Goal: Find specific page/section: Find specific page/section

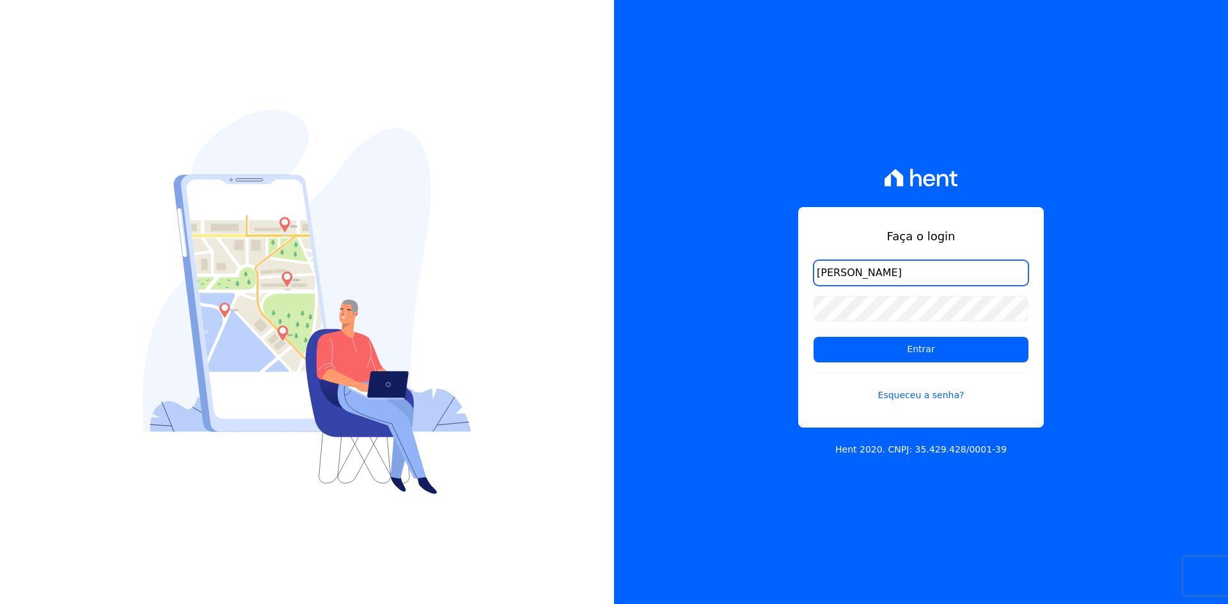
click at [892, 285] on input "[PERSON_NAME]" at bounding box center [921, 273] width 215 height 26
type input "[PERSON_NAME][EMAIL_ADDRESS][DOMAIN_NAME]"
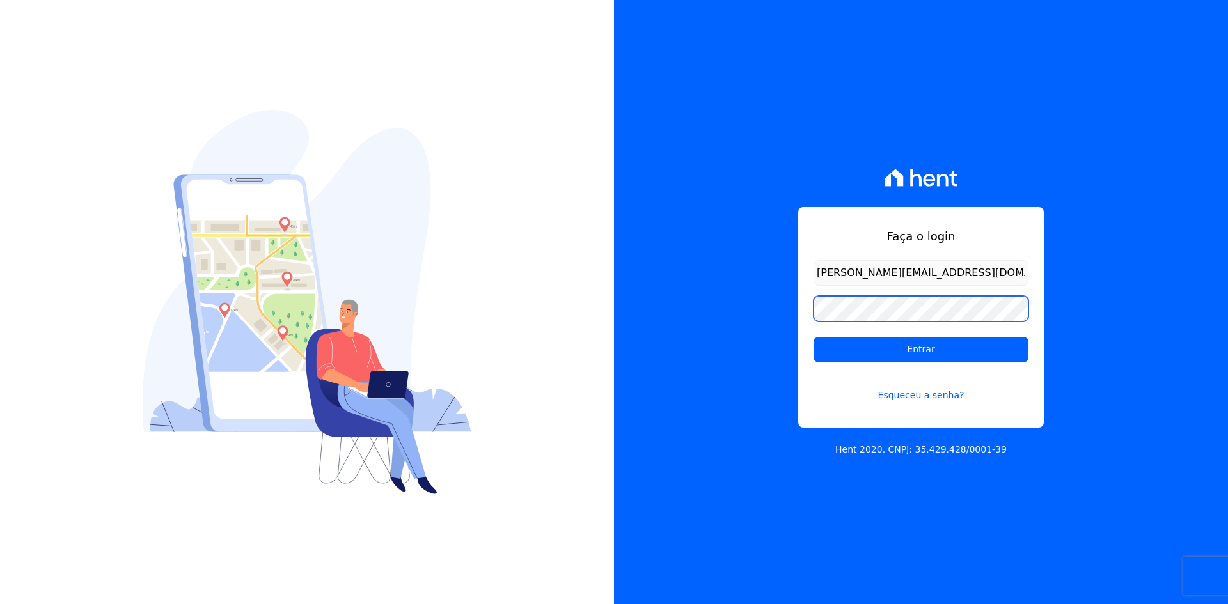
click at [814, 337] on input "Entrar" at bounding box center [921, 350] width 215 height 26
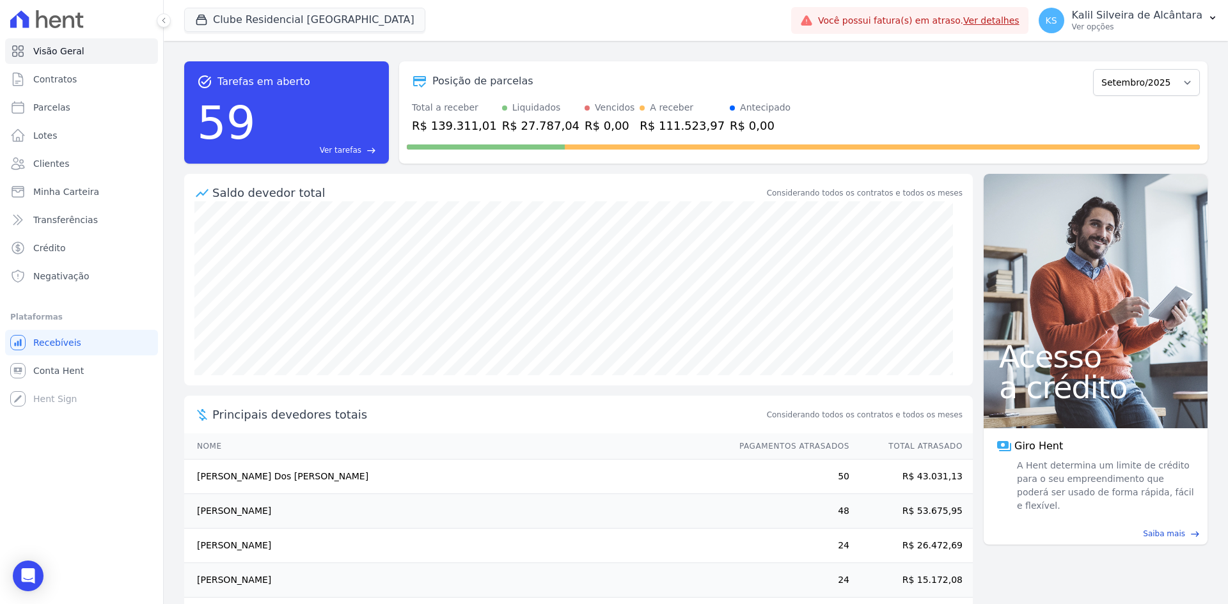
click at [755, 173] on div "task_alt Tarefas em aberto 59 Ver tarefas east Posição de parcelas Novembro/202…" at bounding box center [695, 112] width 1023 height 123
click at [262, 28] on button "Clube Residencial Saint Louis" at bounding box center [304, 20] width 241 height 24
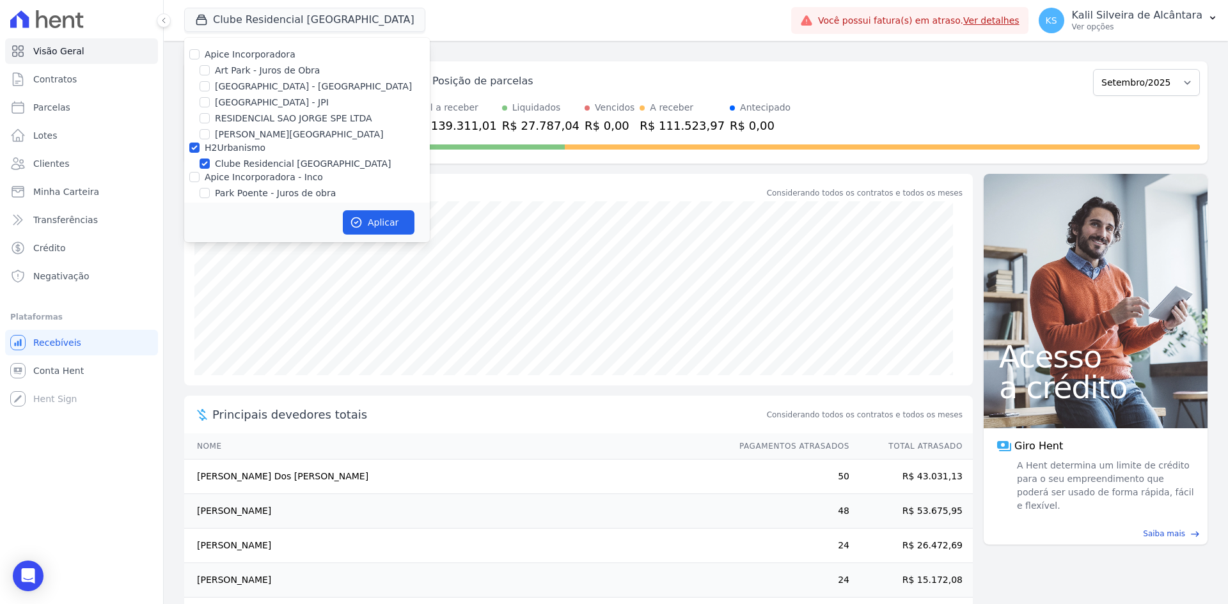
click at [255, 57] on label "Apice Incorporadora" at bounding box center [250, 54] width 91 height 10
click at [200, 57] on input "Apice Incorporadora" at bounding box center [194, 54] width 10 height 10
checkbox input "true"
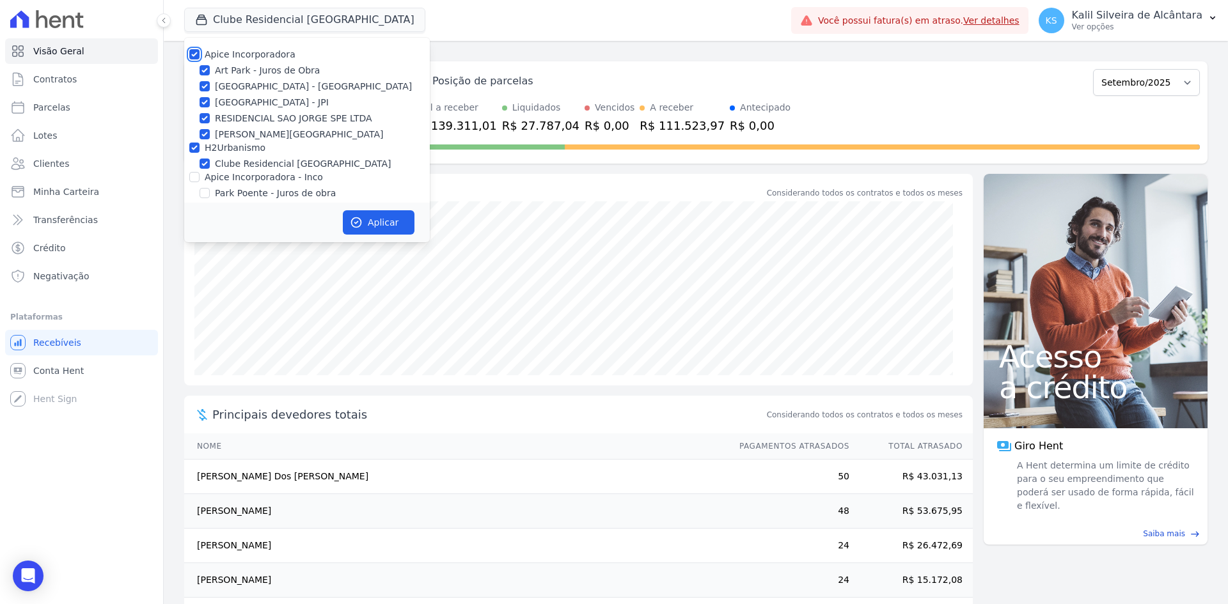
checkbox input "true"
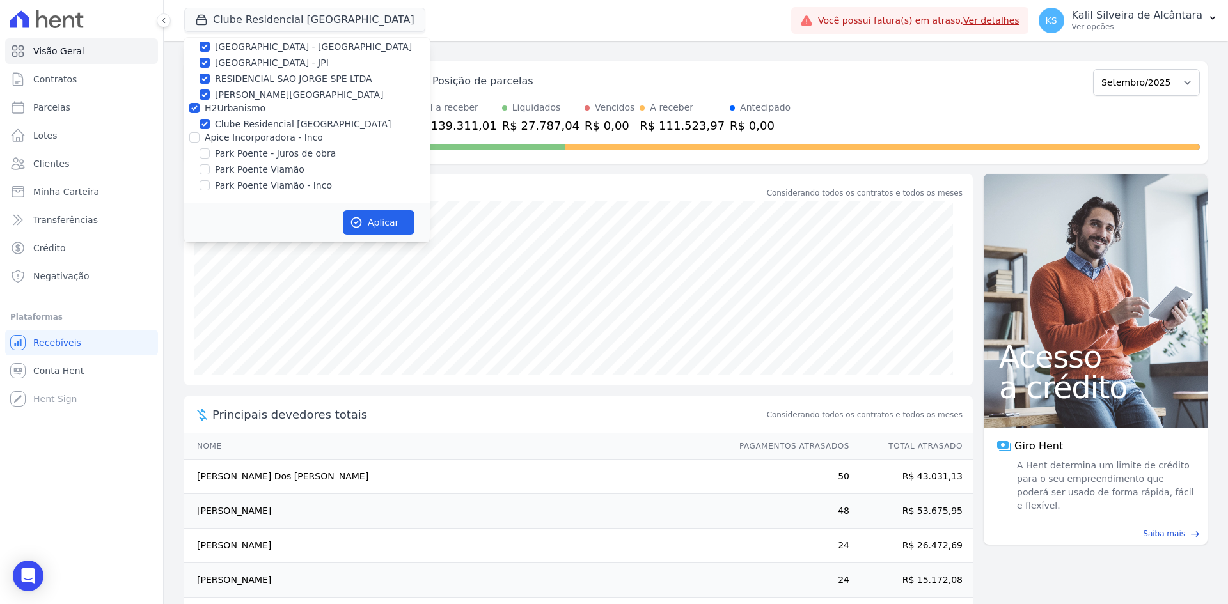
click at [284, 135] on label "Apice Incorporadora - Inco" at bounding box center [264, 137] width 118 height 10
click at [200, 135] on input "Apice Incorporadora - Inco" at bounding box center [194, 137] width 10 height 10
checkbox input "true"
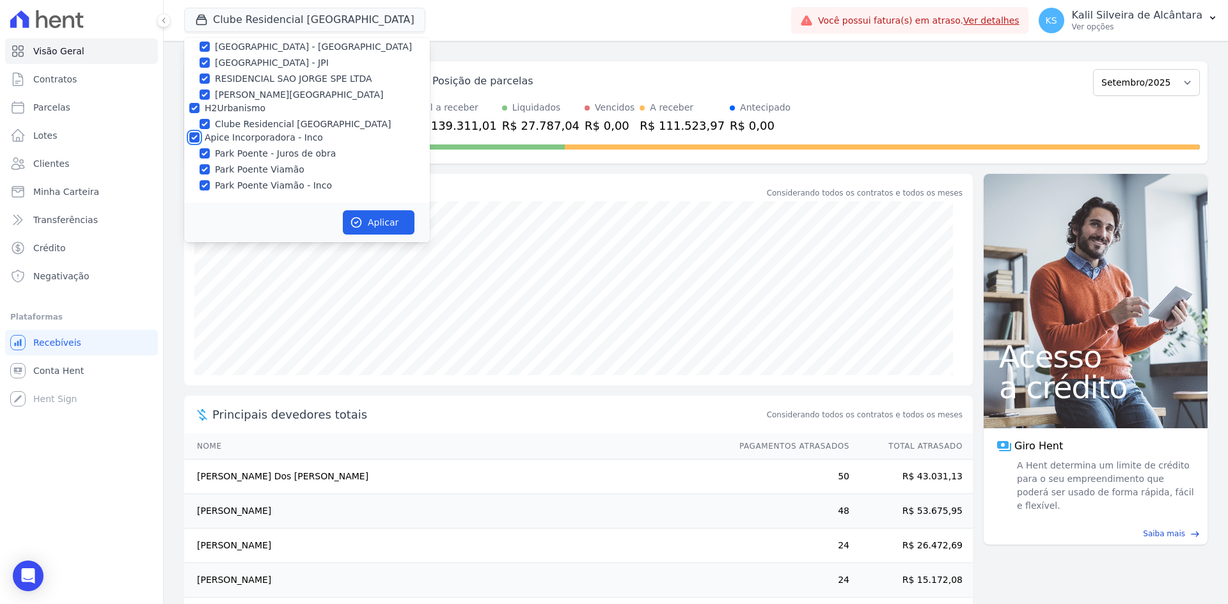
checkbox input "true"
click at [370, 223] on button "Aplicar" at bounding box center [379, 222] width 72 height 24
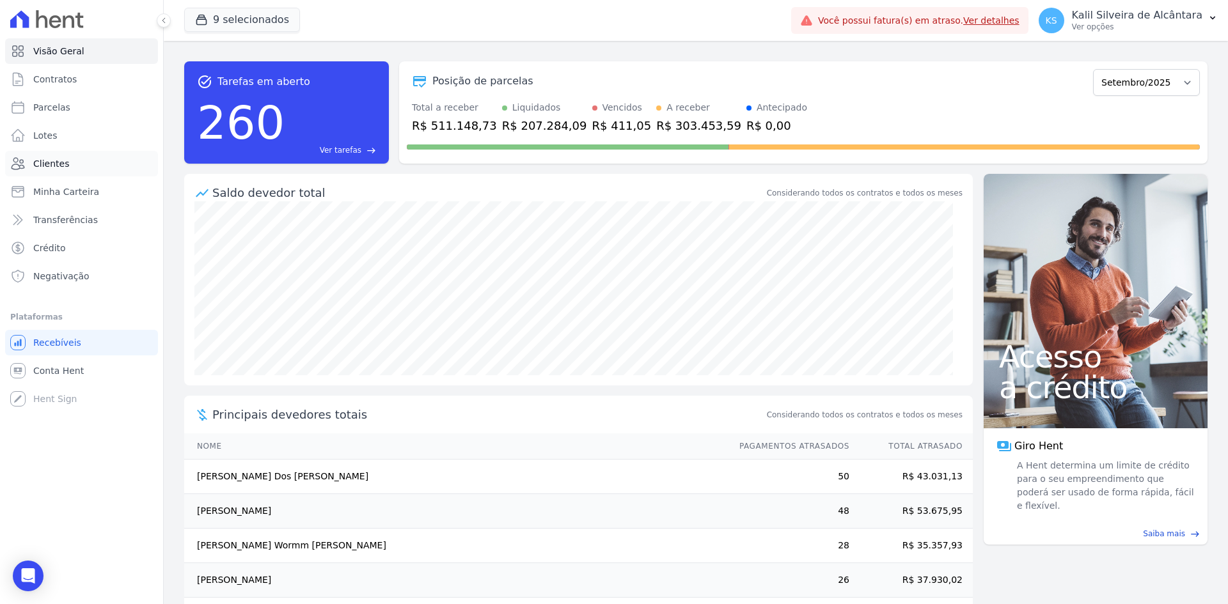
click at [71, 159] on link "Clientes" at bounding box center [81, 164] width 153 height 26
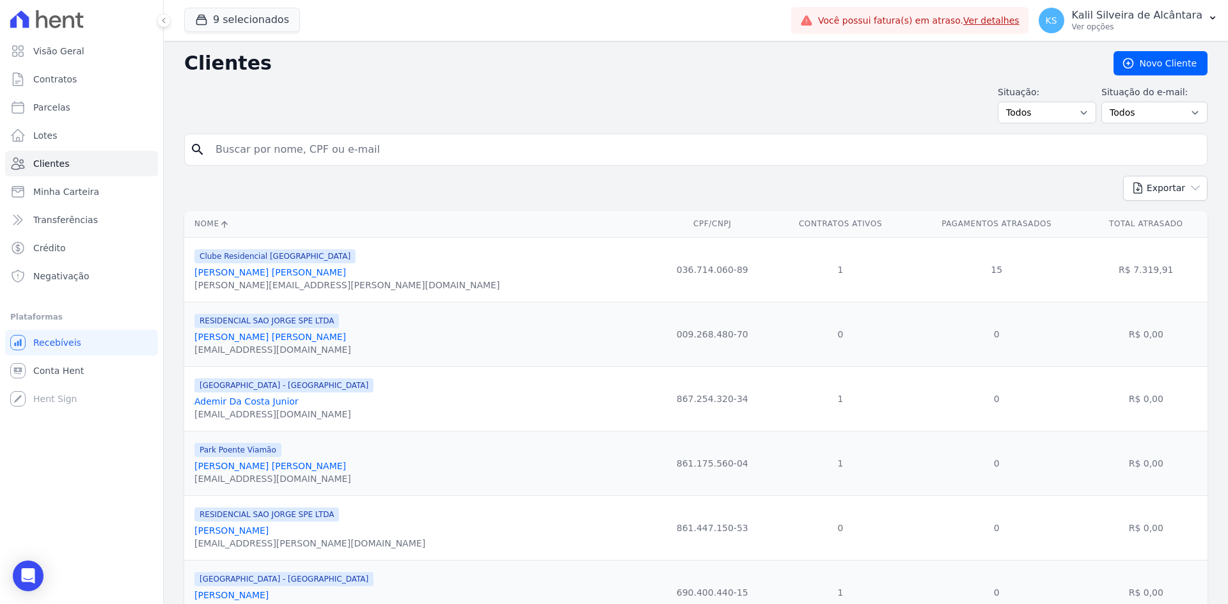
click at [340, 148] on input "search" at bounding box center [705, 150] width 994 height 26
type input "brun"
